Goal: Find specific page/section: Find specific page/section

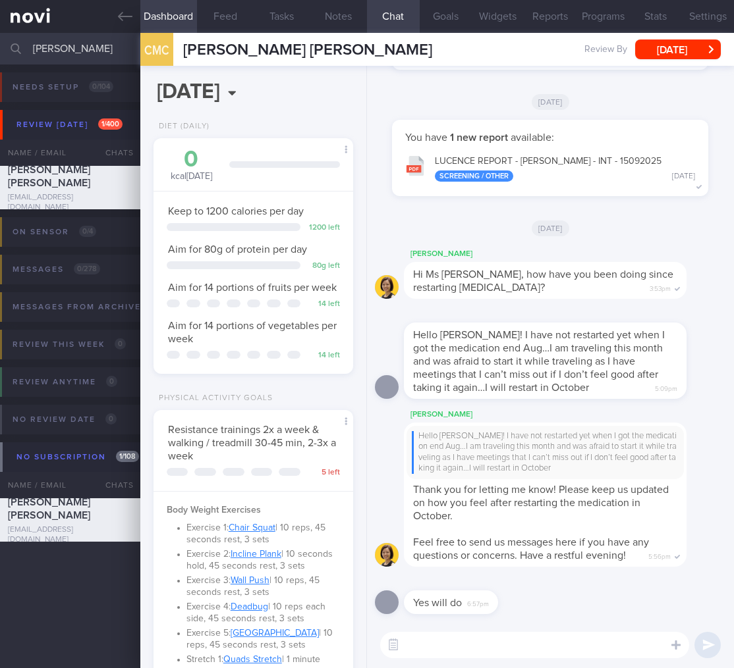
select select "9"
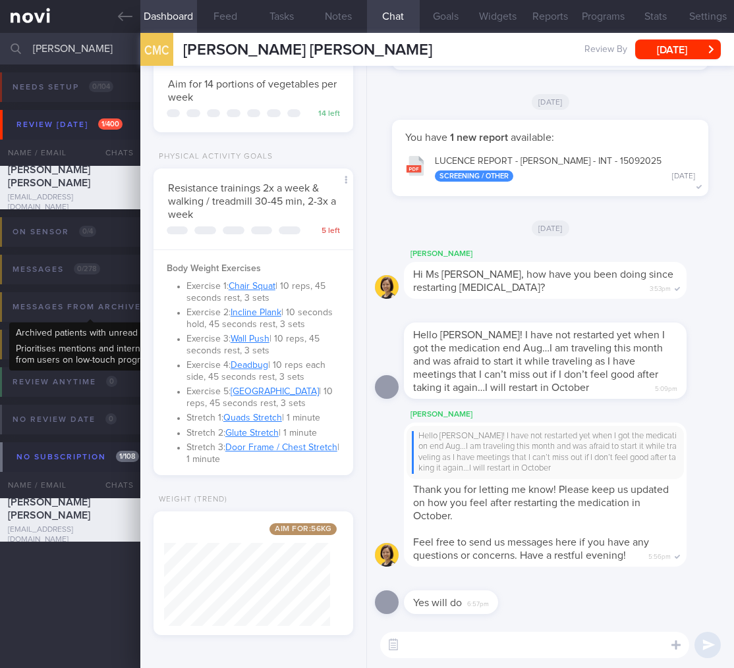
click at [3, 331] on div "Review this week 0 Name / Email Chats Review By Last Reviewed Active Program No…" at bounding box center [367, 354] width 734 height 64
drag, startPoint x: 70, startPoint y: 49, endPoint x: -94, endPoint y: 38, distance: 163.7
click at [0, 38] on html "You are offline! Some functionality will be unavailable Patients New Users Coac…" at bounding box center [367, 334] width 734 height 668
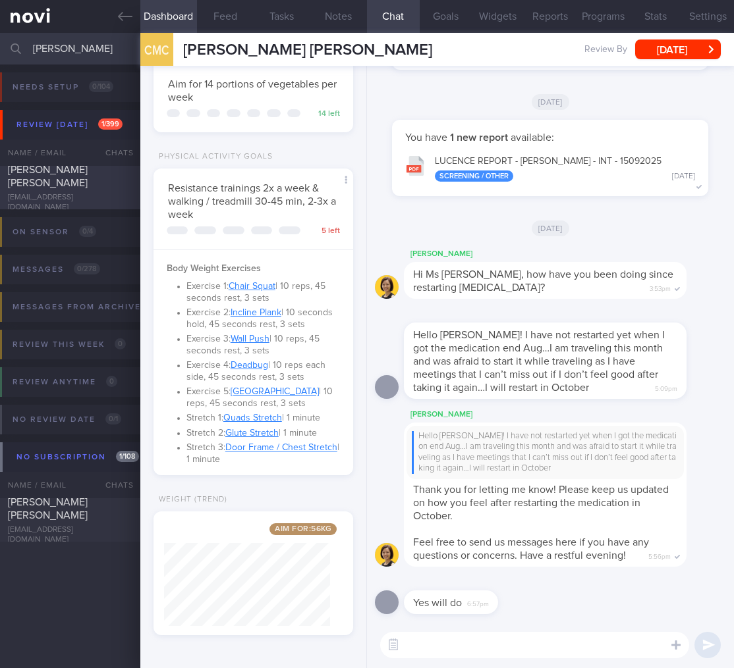
type input "[PERSON_NAME]"
click at [109, 190] on div "[PERSON_NAME] [PERSON_NAME] [EMAIL_ADDRESS][DOMAIN_NAME]" at bounding box center [70, 187] width 140 height 49
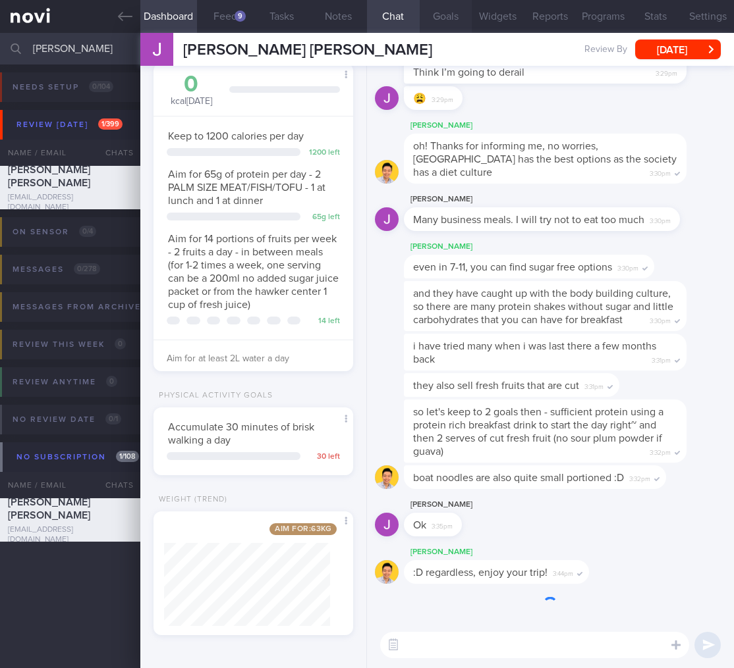
scroll to position [102, 166]
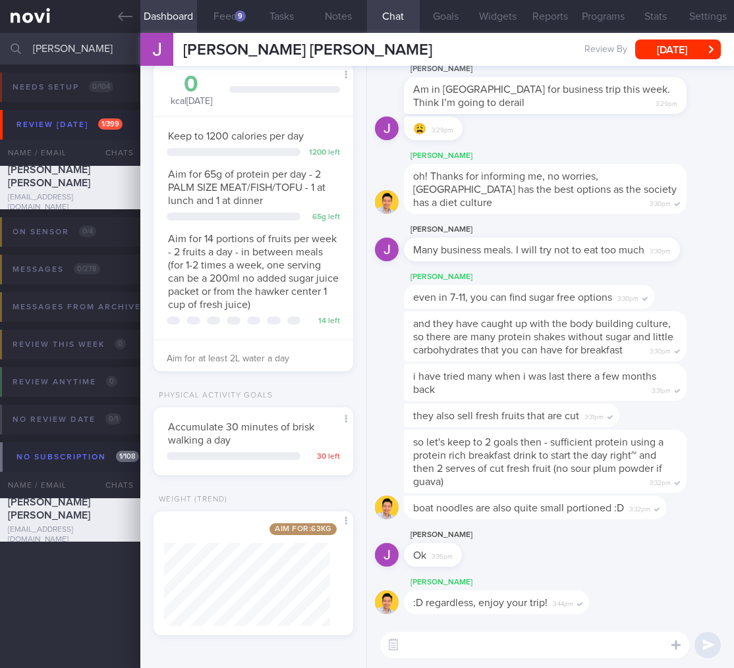
click at [439, 621] on div "[PERSON_NAME] :D regardless, enjoy your trip! 3:44pm" at bounding box center [550, 598] width 351 height 47
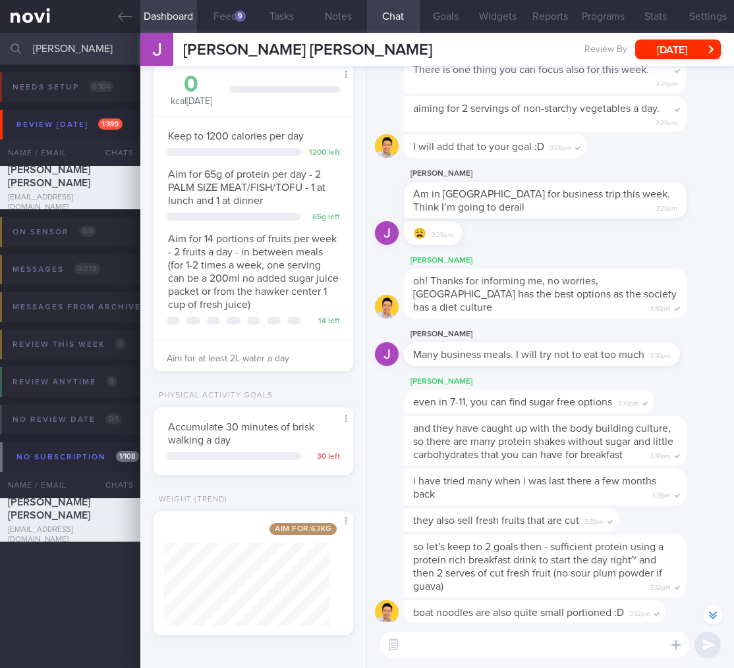
scroll to position [-70, 0]
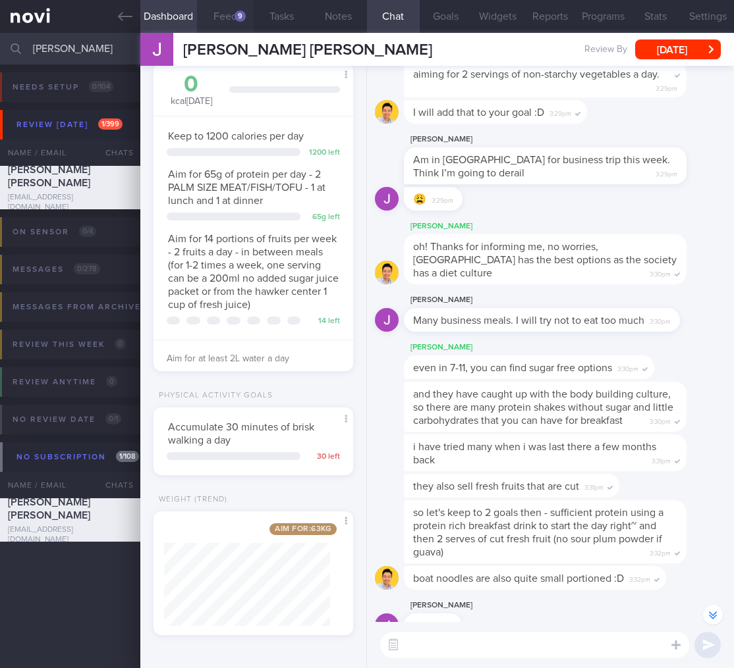
click at [223, 13] on button "Feed 9" at bounding box center [225, 16] width 57 height 33
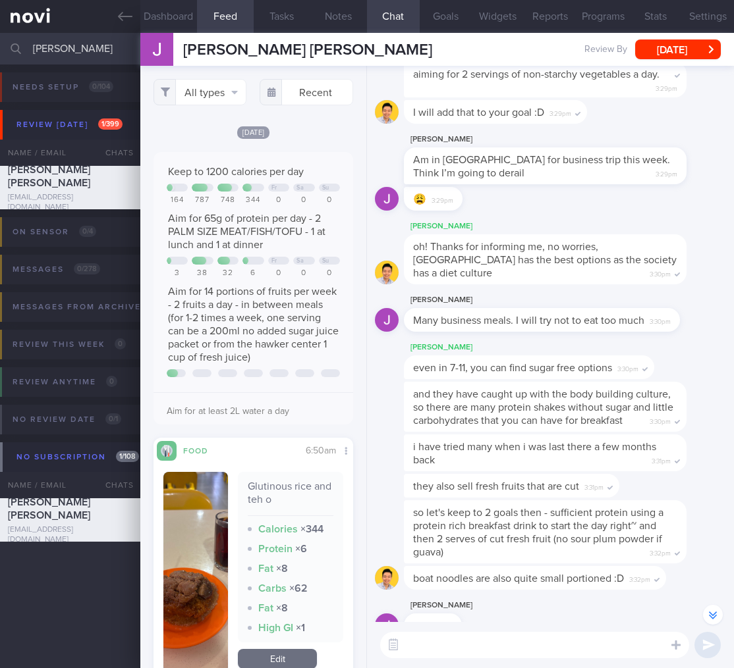
drag, startPoint x: 80, startPoint y: 42, endPoint x: 8, endPoint y: 42, distance: 71.8
click at [8, 42] on div "[PERSON_NAME] Assigned patients Assigned patients All active patients Archived …" at bounding box center [367, 49] width 734 height 32
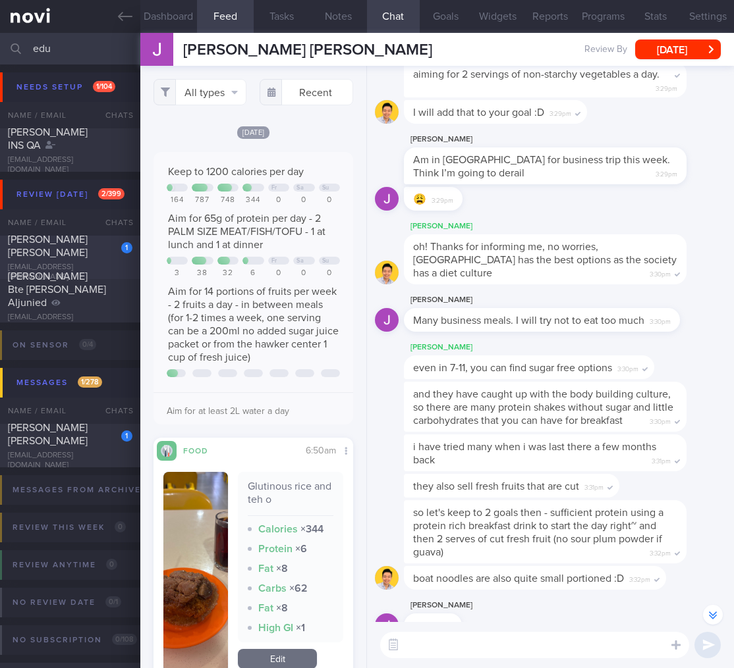
type input "edu"
click at [80, 265] on div "1 [PERSON_NAME] [PERSON_NAME] [EMAIL_ADDRESS][DOMAIN_NAME]" at bounding box center [70, 257] width 140 height 49
select select "8"
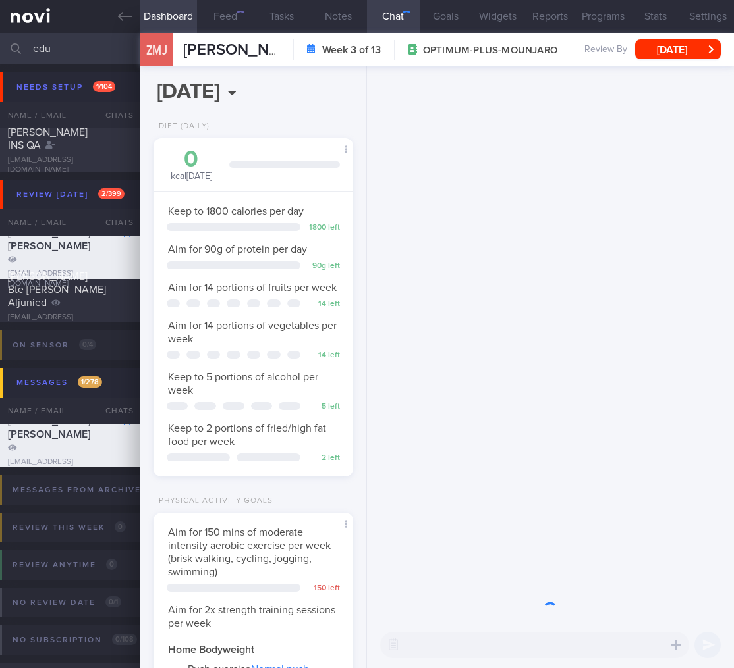
scroll to position [658460, 658376]
